Goal: Task Accomplishment & Management: Use online tool/utility

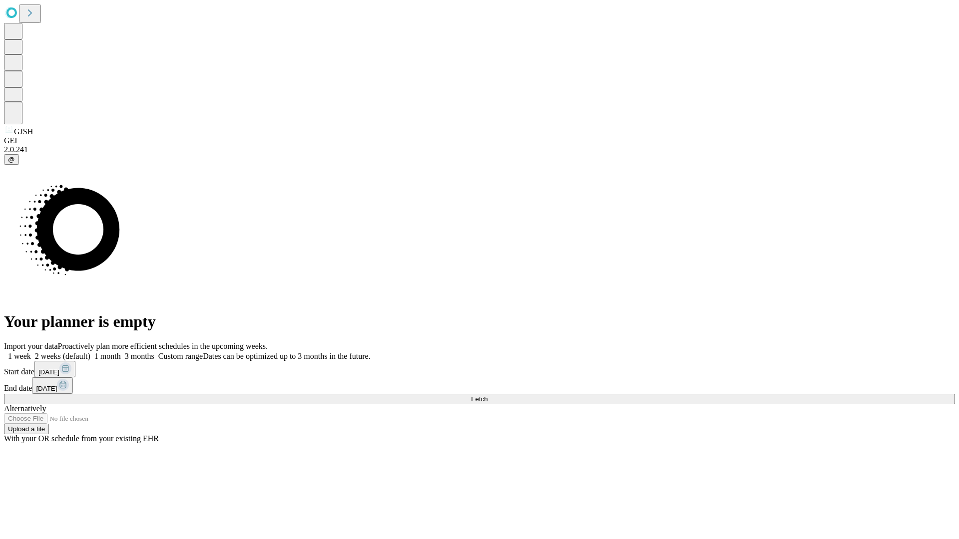
click at [487, 395] on span "Fetch" at bounding box center [479, 398] width 16 height 7
